Goal: Task Accomplishment & Management: Manage account settings

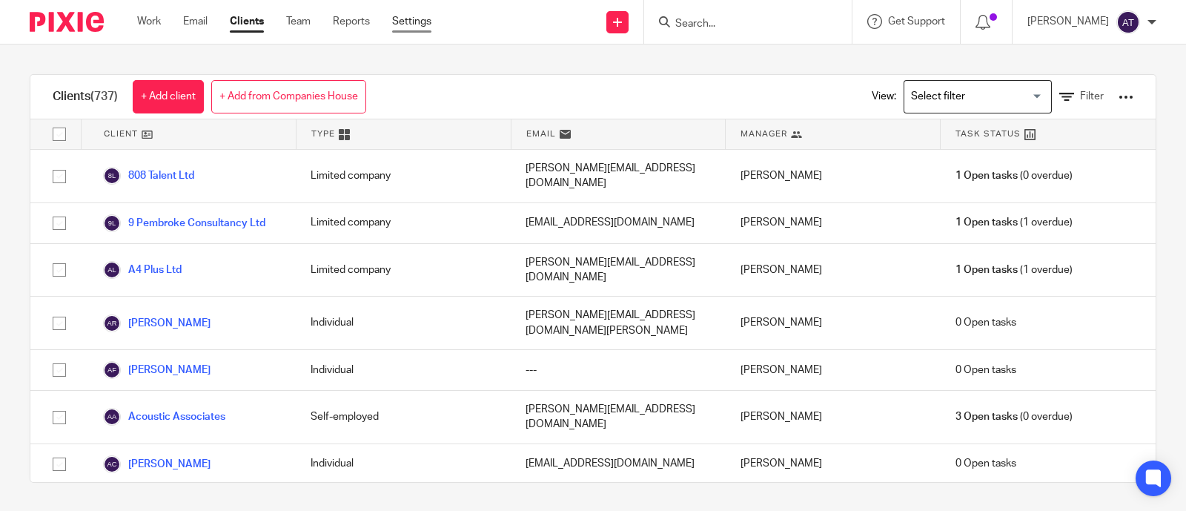
click at [411, 28] on link "Settings" at bounding box center [411, 21] width 39 height 15
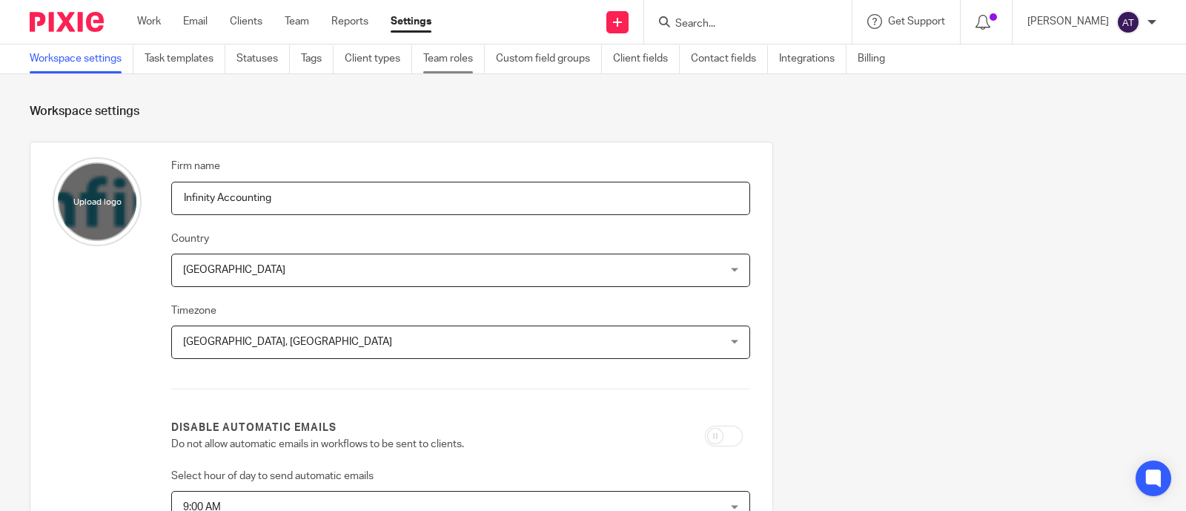
click at [449, 61] on link "Team roles" at bounding box center [454, 58] width 62 height 29
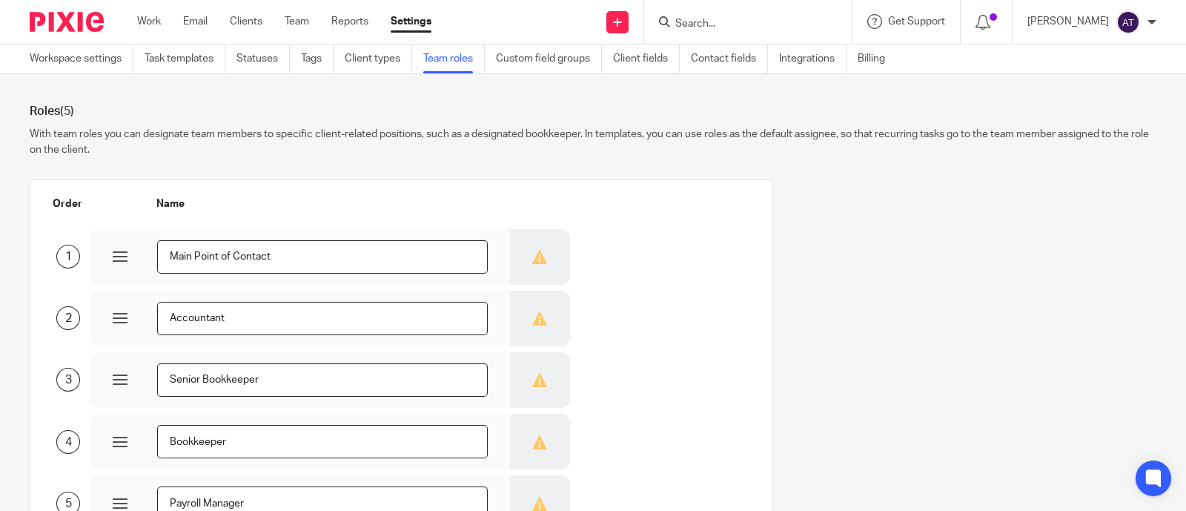
scroll to position [92, 0]
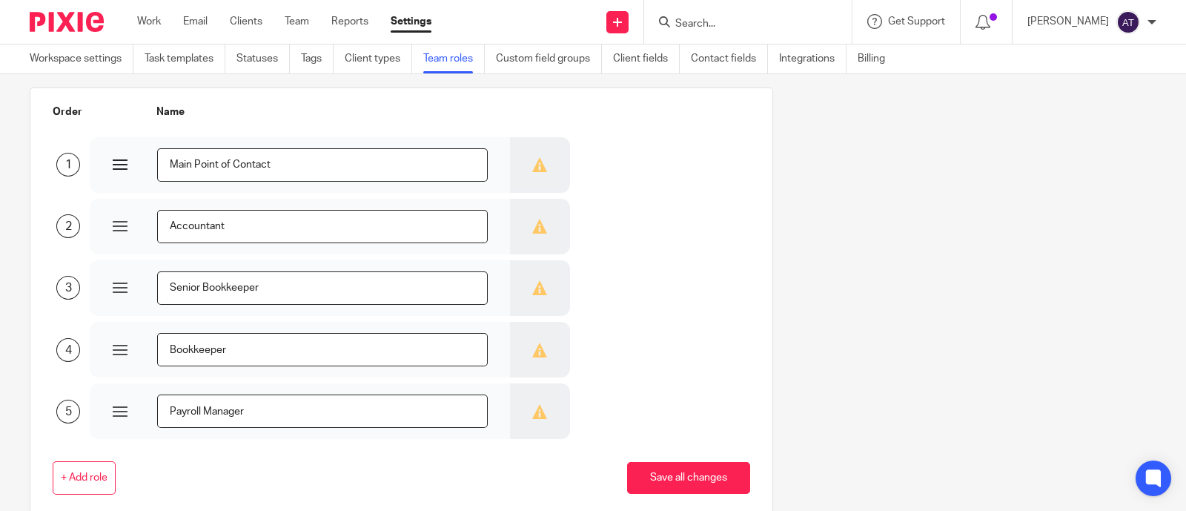
click at [217, 159] on input "Main Point of Contact" at bounding box center [322, 164] width 331 height 33
drag, startPoint x: 297, startPoint y: 165, endPoint x: 0, endPoint y: 153, distance: 297.5
click at [0, 153] on section "Roles (5) With team roles you can designate team members to specific client-rel…" at bounding box center [593, 292] width 1186 height 437
click at [646, 304] on div "3 Senior Bookkeeper" at bounding box center [390, 287] width 721 height 58
